Goal: Check status: Check status

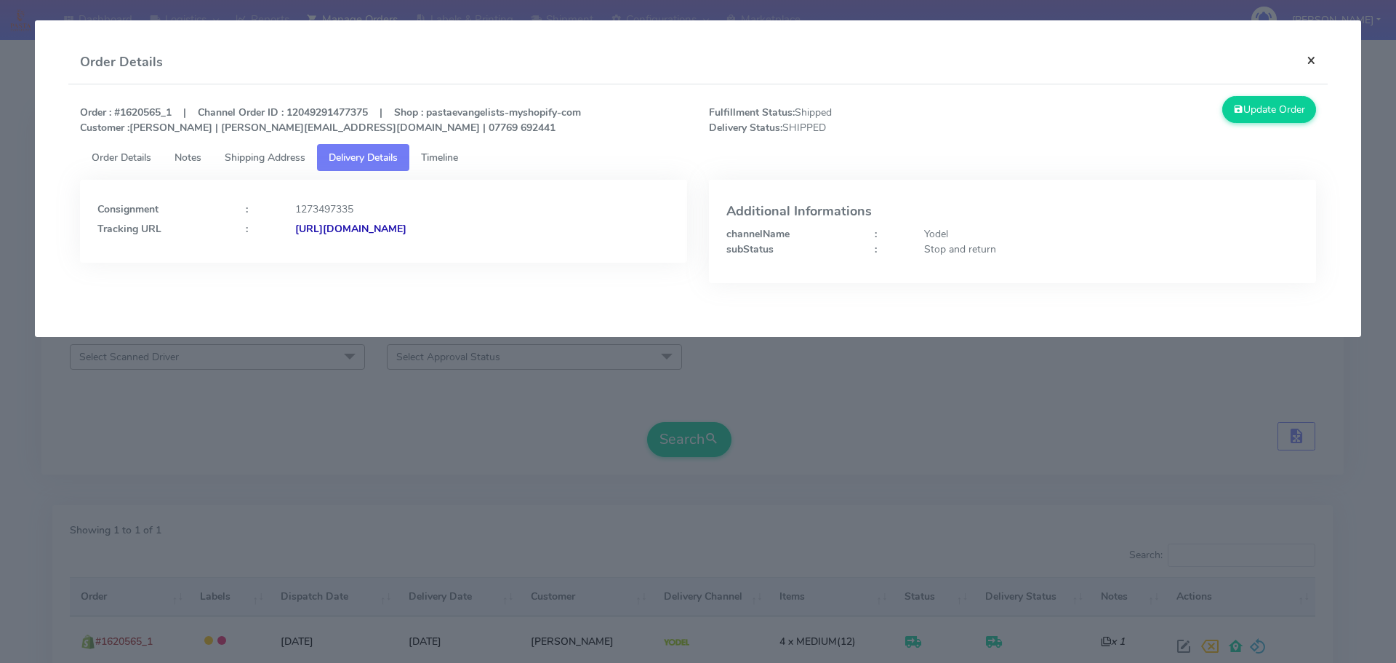
click at [1309, 59] on button "×" at bounding box center [1311, 60] width 33 height 39
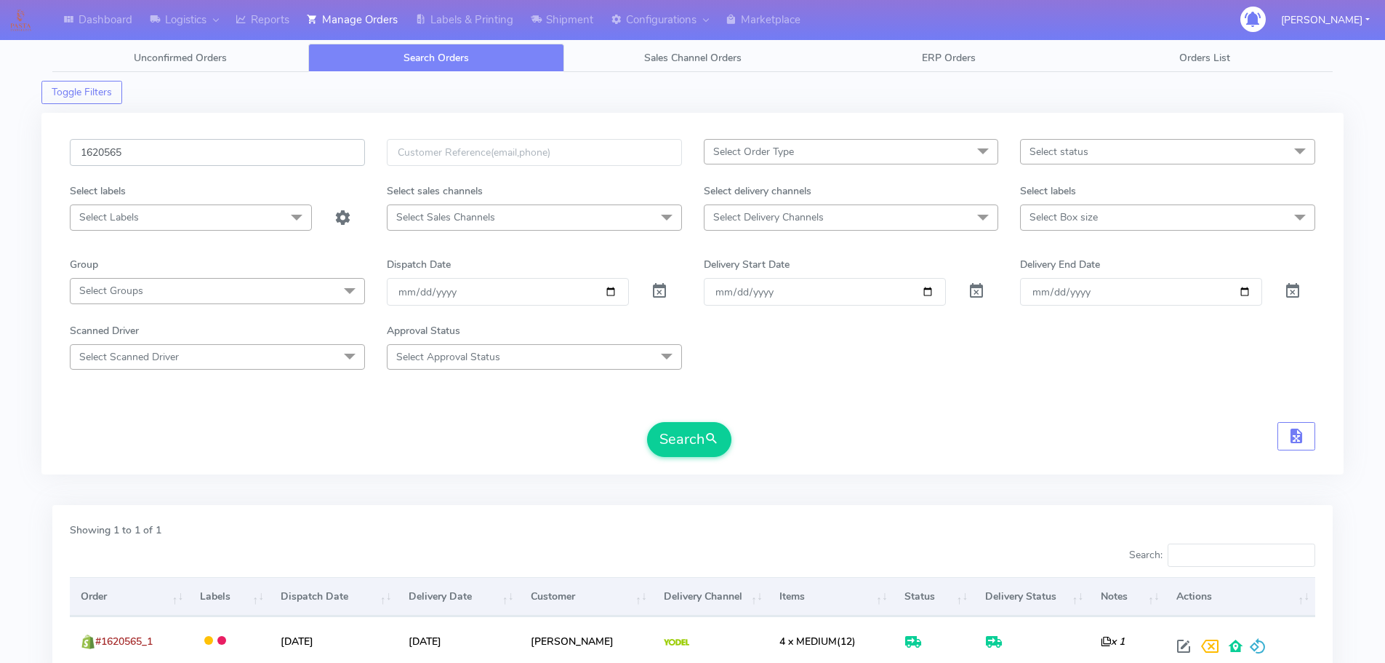
click at [204, 155] on input "1620565" at bounding box center [217, 152] width 295 height 27
paste input "18919"
type input "1618919"
click at [647, 422] on button "Search" at bounding box center [689, 439] width 84 height 35
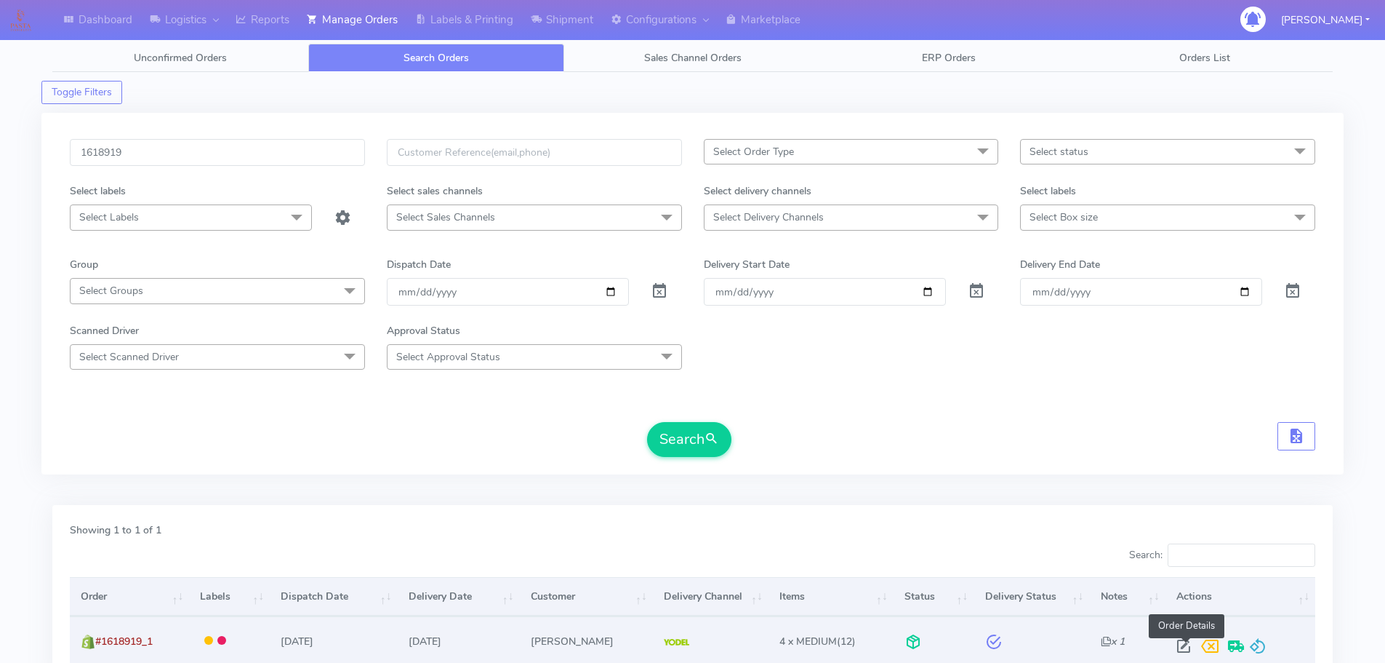
click at [1187, 647] on span at bounding box center [1184, 649] width 26 height 14
select select "5"
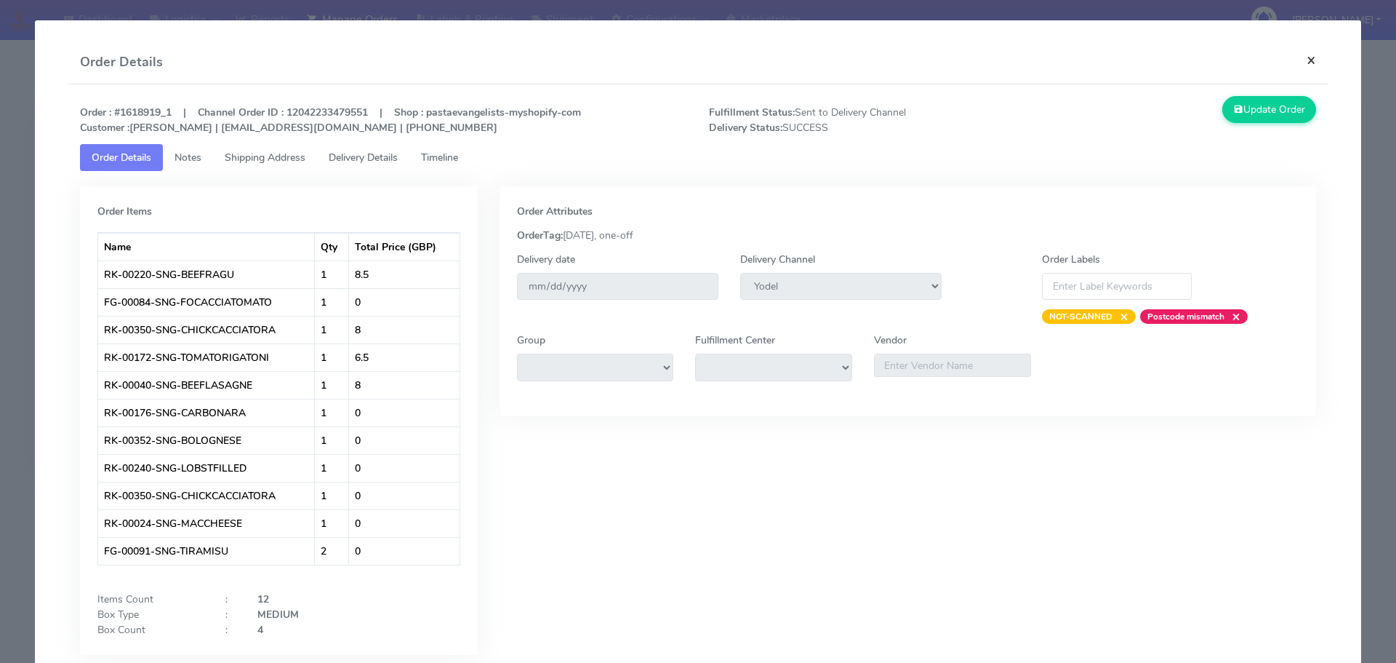
click at [1303, 59] on button "×" at bounding box center [1311, 60] width 33 height 39
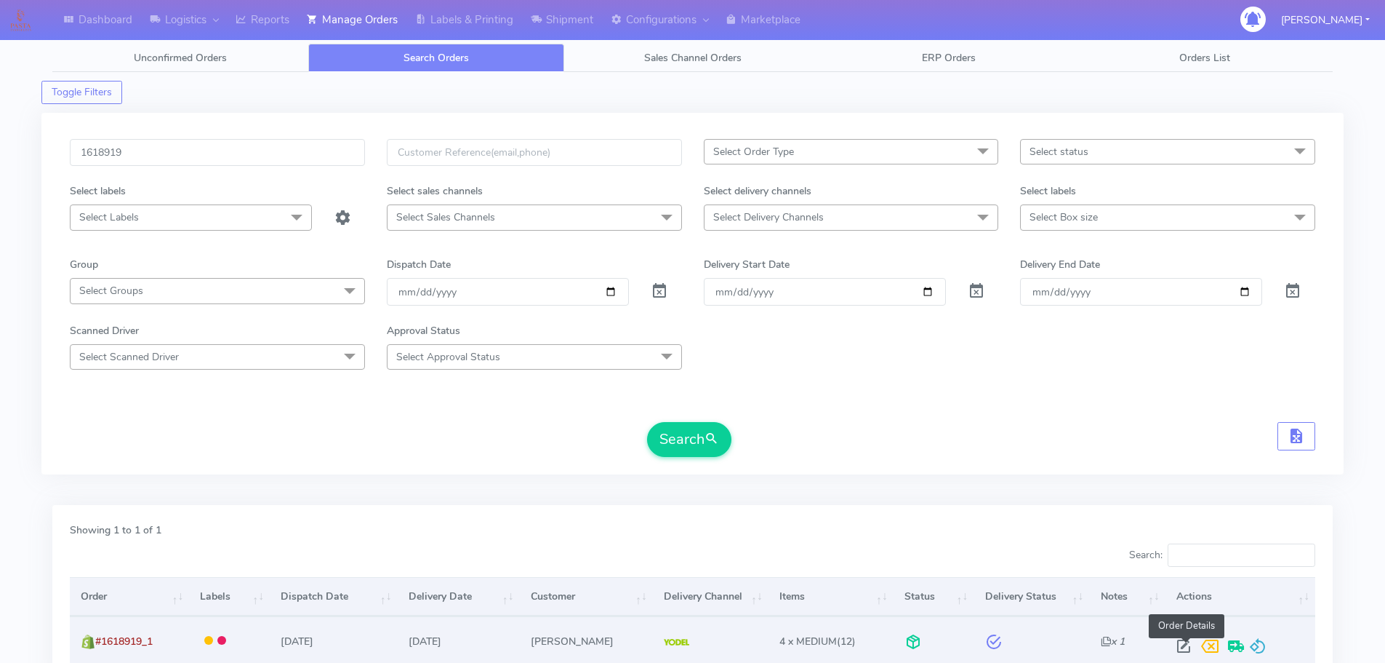
click at [1184, 642] on span at bounding box center [1184, 649] width 26 height 14
select select "5"
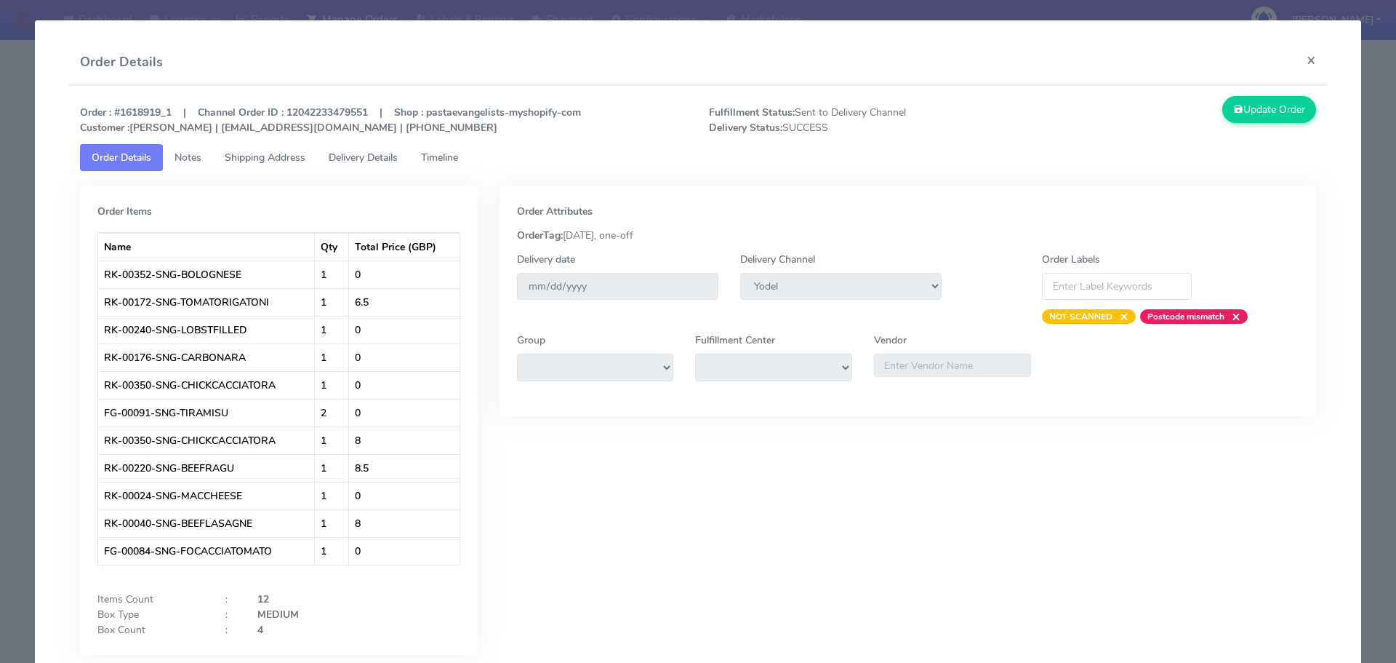
click at [448, 168] on link "Timeline" at bounding box center [439, 157] width 60 height 27
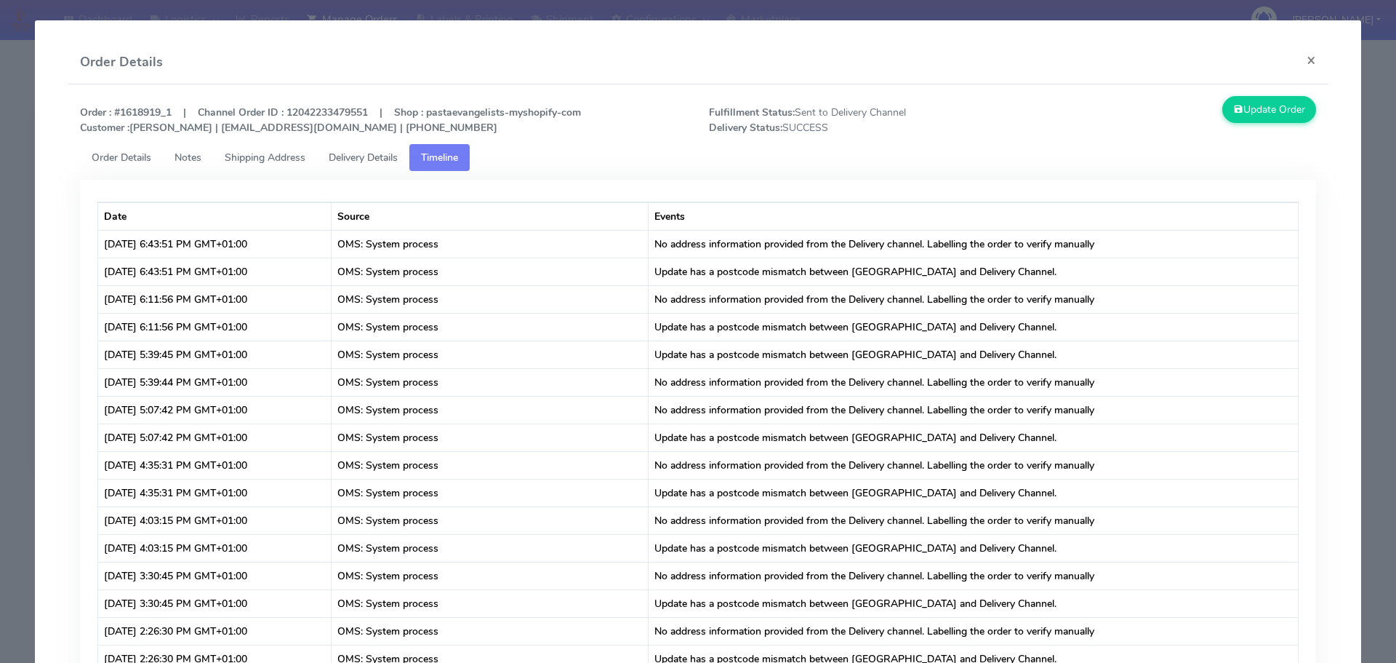
click at [382, 160] on span "Delivery Details" at bounding box center [363, 158] width 69 height 14
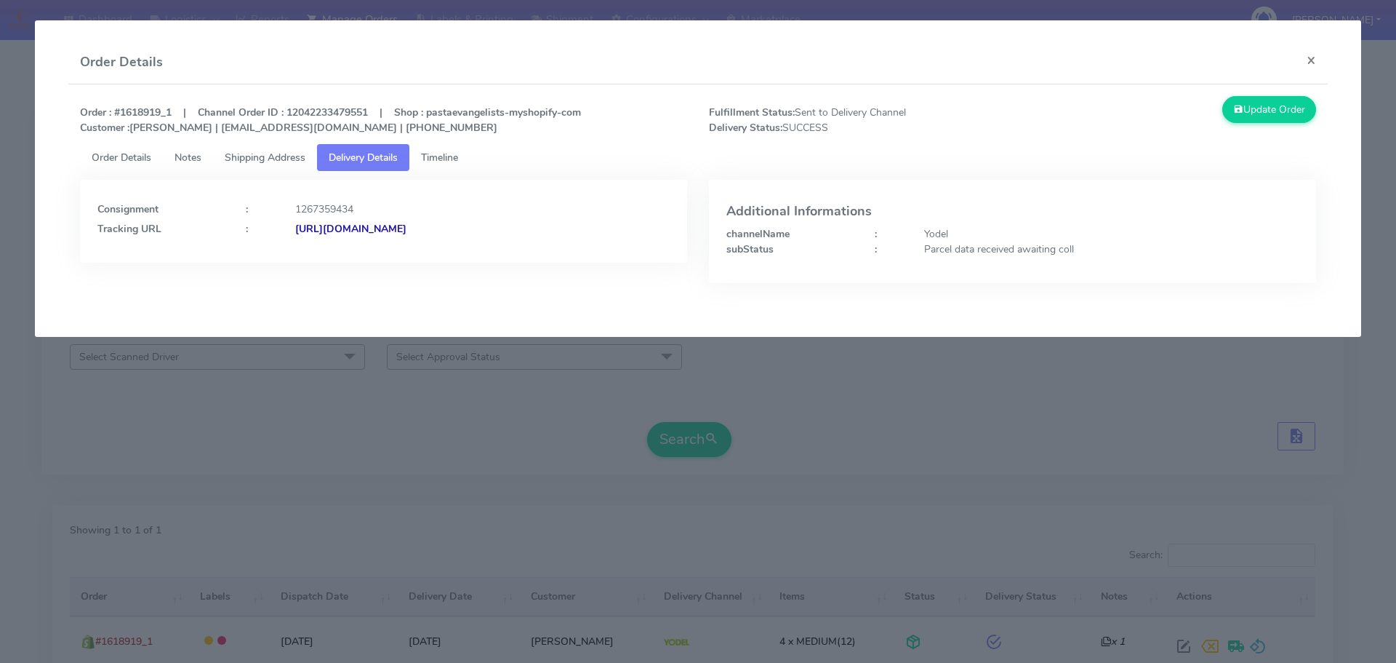
click at [974, 283] on div "Additional Informations channelName : Yodel subStatus : Parcel data received aw…" at bounding box center [1012, 242] width 629 height 125
click at [1310, 60] on button "×" at bounding box center [1311, 60] width 33 height 39
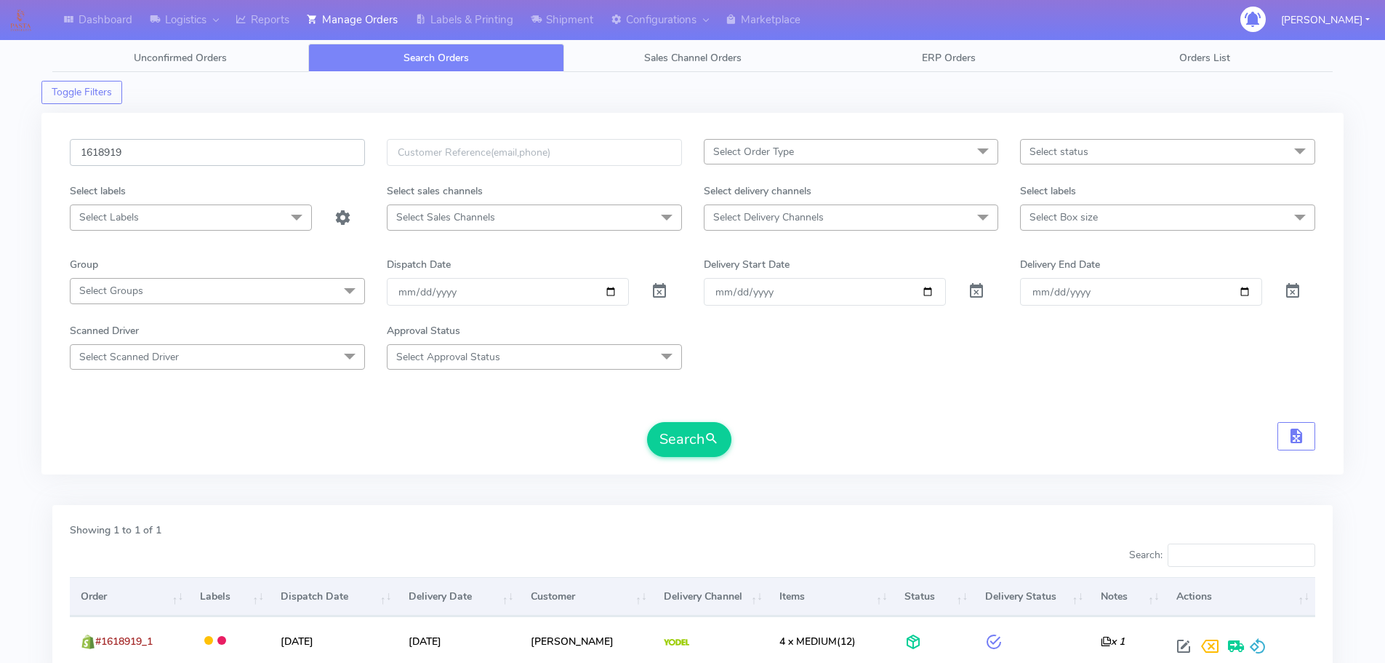
click at [180, 157] on input "1618919" at bounding box center [217, 152] width 295 height 27
paste input "A"
type input "1618919A"
click at [647, 422] on button "Search" at bounding box center [689, 439] width 84 height 35
